Goal: Navigation & Orientation: Understand site structure

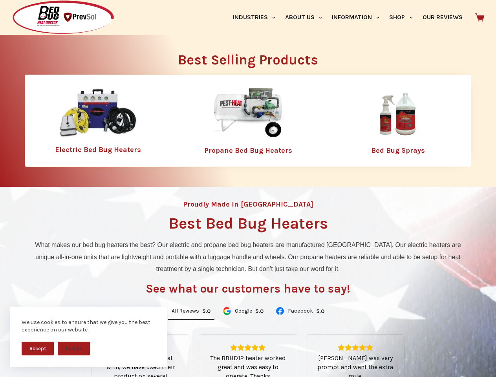
click at [248, 189] on div "Proudly Made in [GEOGRAPHIC_DATA] Best Bed Bug Heaters What makes our bed bug h…" at bounding box center [248, 330] width 496 height 286
click at [38, 348] on button "Accept" at bounding box center [38, 349] width 32 height 14
click at [74, 348] on button "Decline" at bounding box center [74, 349] width 32 height 14
click at [257, 17] on link "Industries" at bounding box center [254, 17] width 52 height 35
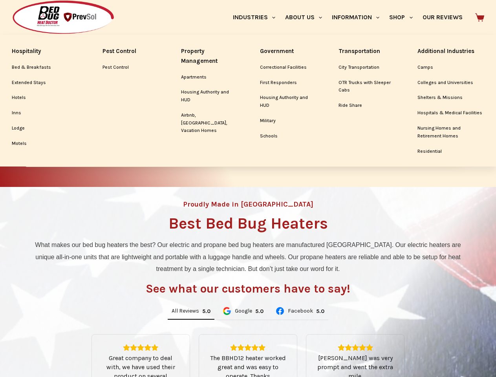
click at [307, 17] on link "About Us" at bounding box center [303, 17] width 47 height 35
click at [359, 17] on link "Information" at bounding box center [355, 17] width 57 height 35
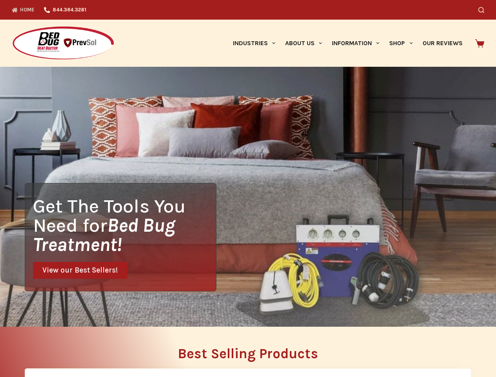
click at [404, 17] on div "Search" at bounding box center [385, 10] width 200 height 20
click at [191, 311] on div "Get The Tools You Need for Bed Bug Treatment! View our Best Sellers!" at bounding box center [248, 197] width 496 height 260
